Goal: Information Seeking & Learning: Stay updated

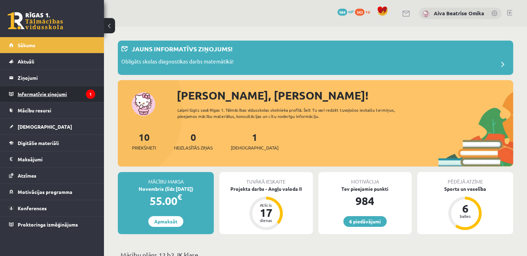
click at [85, 91] on legend "Informatīvie ziņojumi 1" at bounding box center [57, 94] width 78 height 16
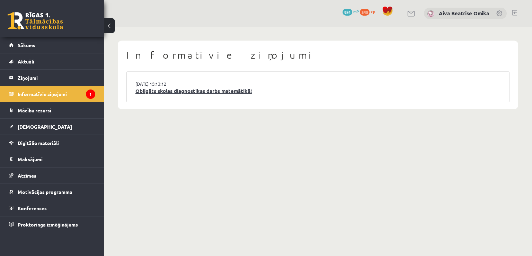
click at [218, 89] on link "Obligāts skolas diagnostikas darbs matemātikā!" at bounding box center [317, 91] width 365 height 8
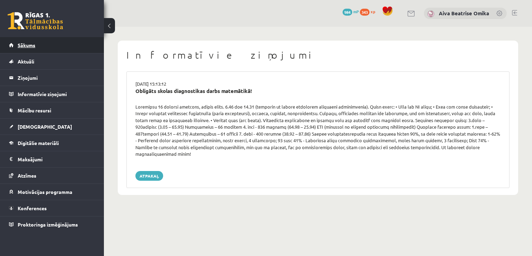
click at [64, 47] on link "Sākums" at bounding box center [52, 45] width 86 height 16
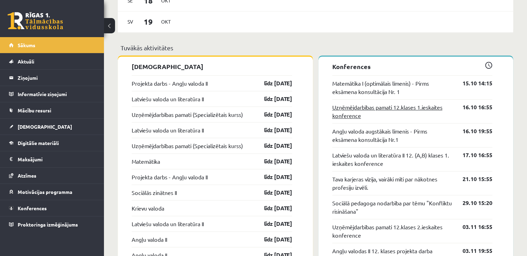
scroll to position [520, 0]
